Goal: Task Accomplishment & Management: Manage account settings

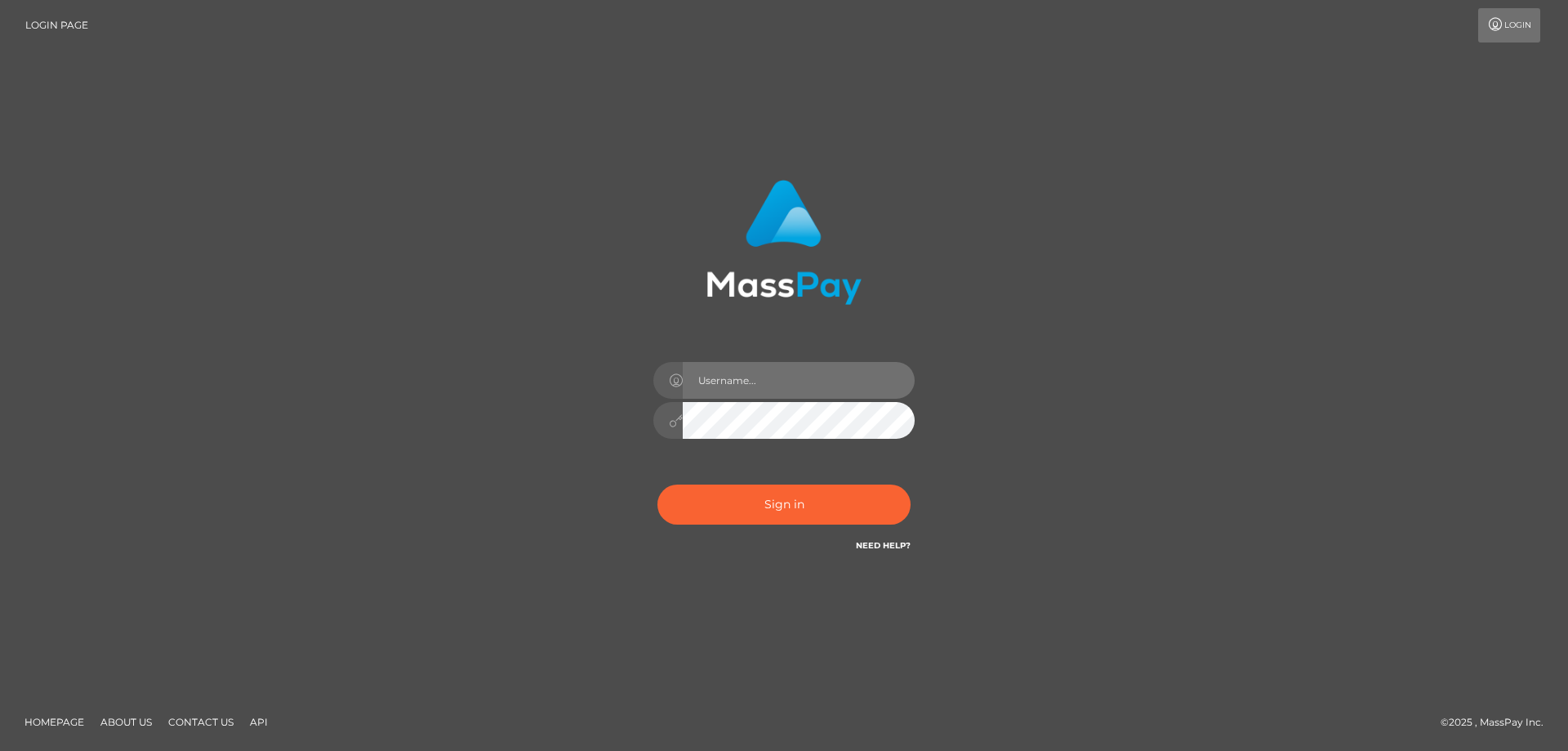
click at [721, 383] on input "text" at bounding box center [799, 380] width 232 height 37
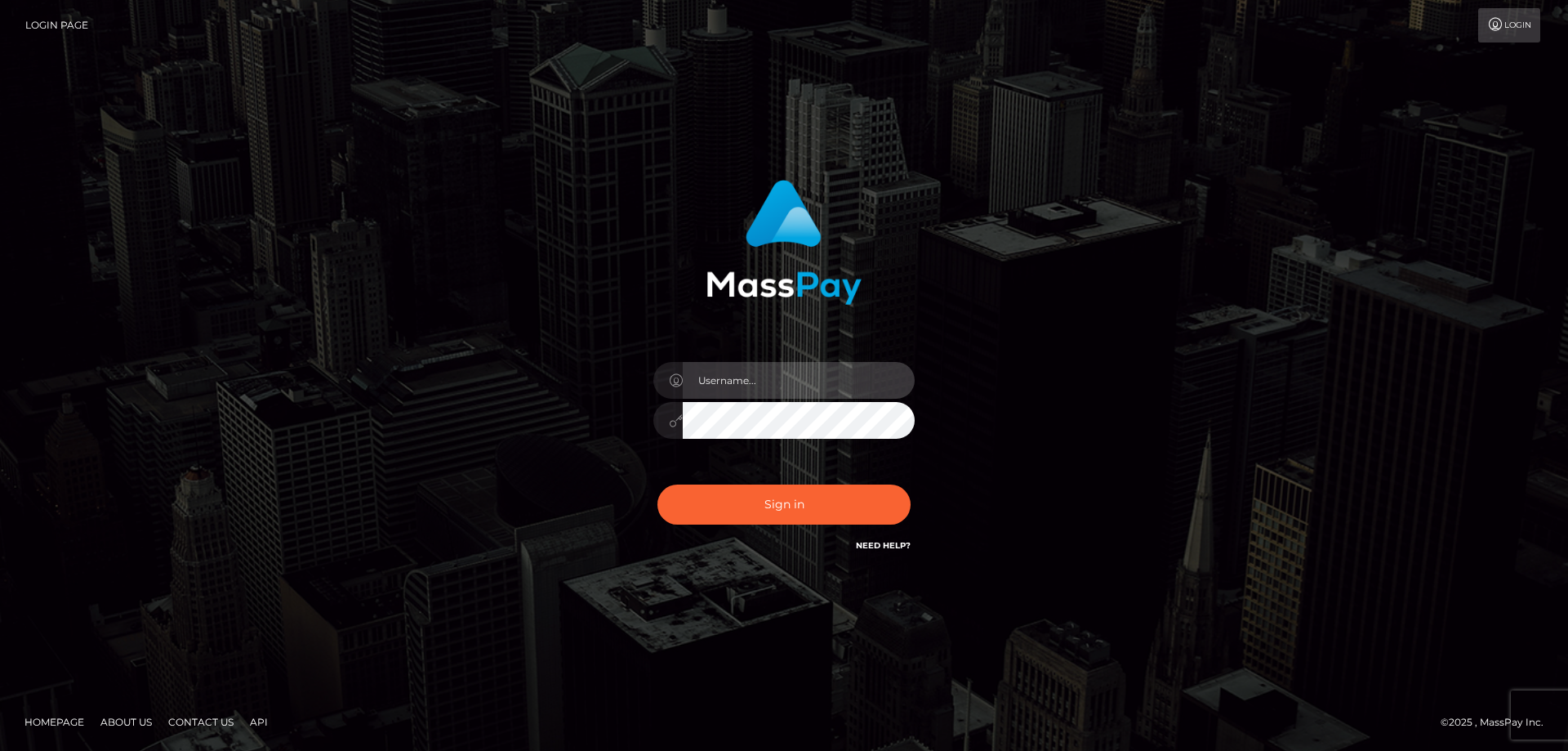
click at [721, 383] on input "text" at bounding box center [799, 380] width 232 height 37
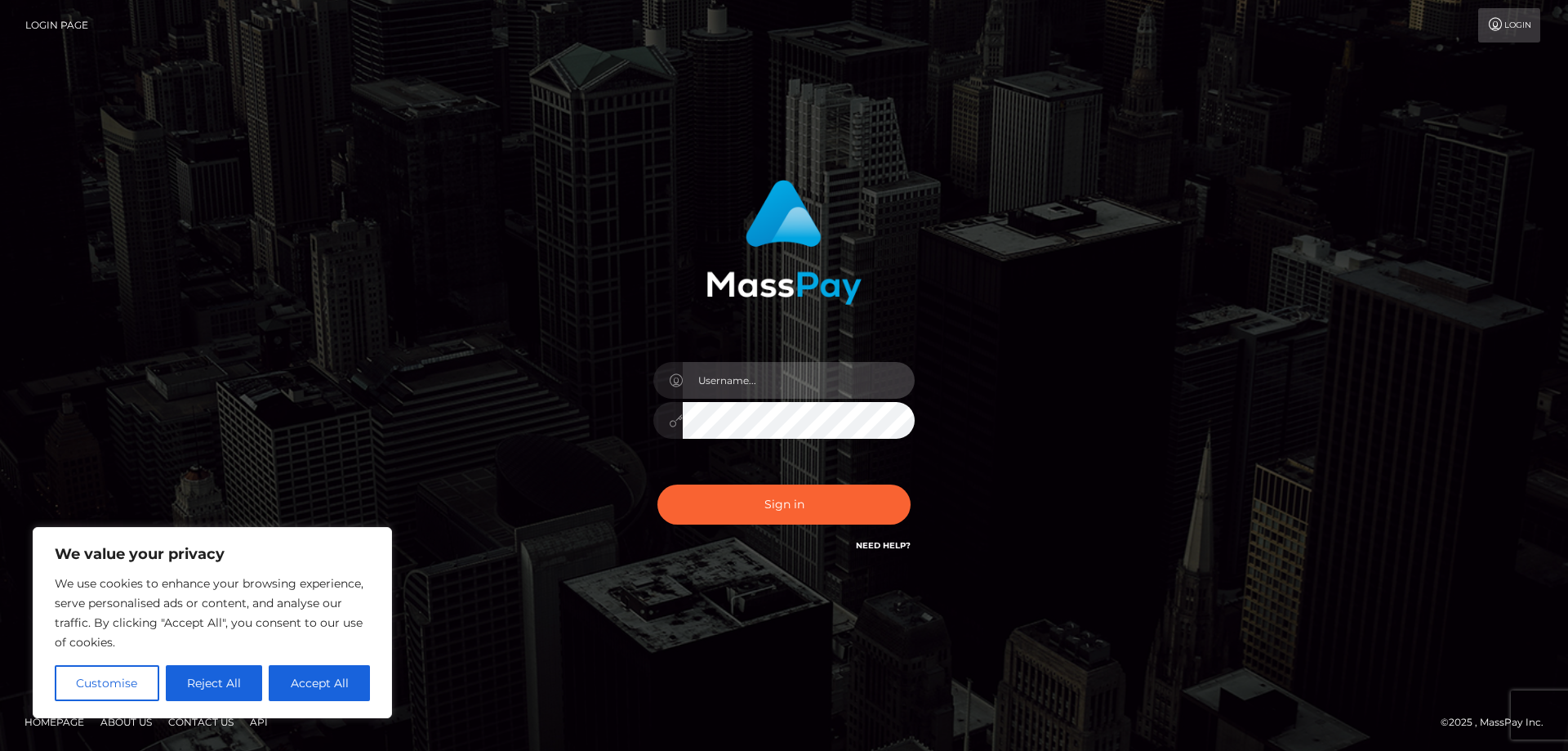
type input "[EMAIL_ADDRESS][DOMAIN_NAME]"
click at [312, 679] on button "Accept All" at bounding box center [319, 683] width 101 height 36
checkbox input "true"
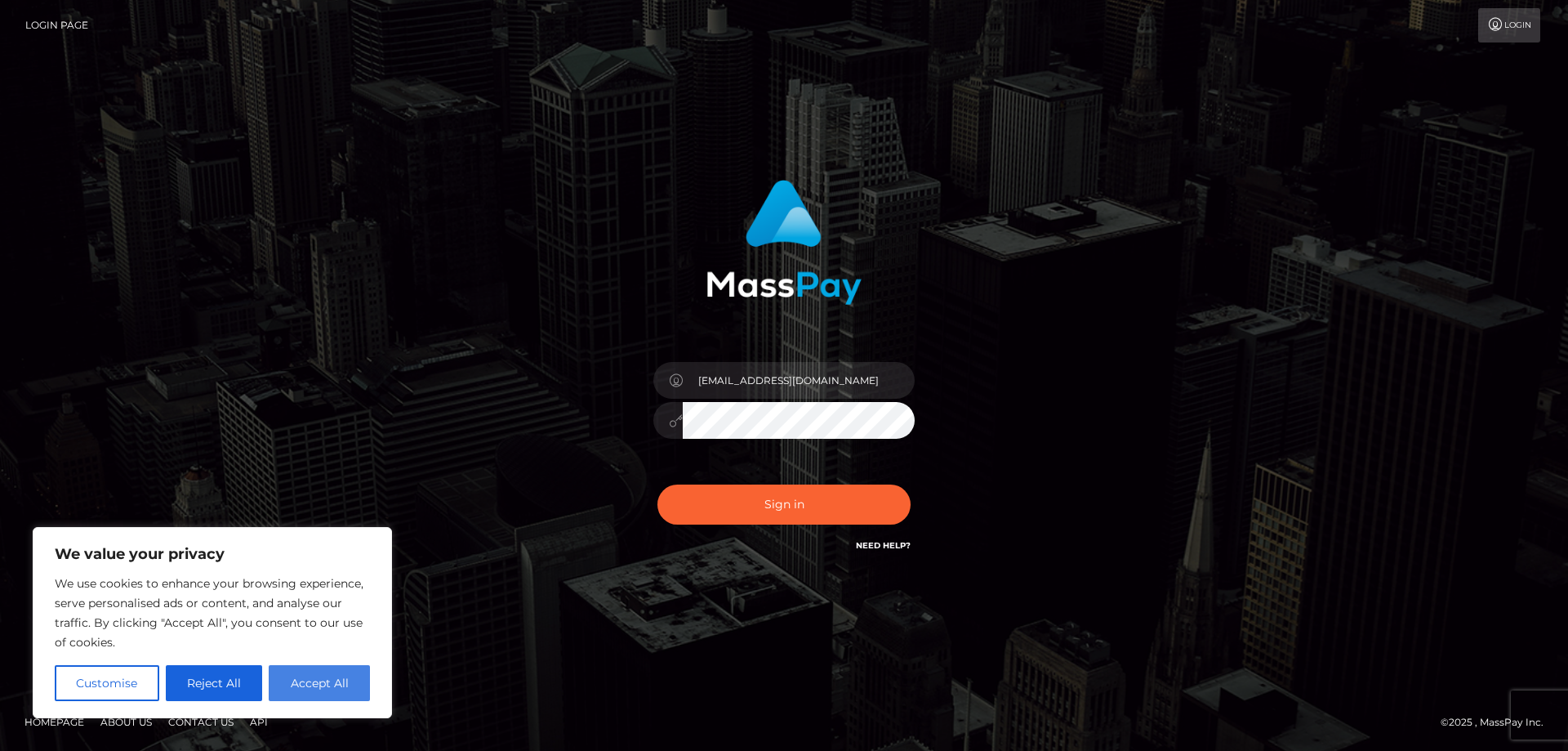
checkbox input "true"
